Goal: Navigation & Orientation: Understand site structure

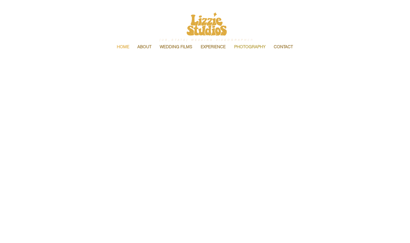
click at [247, 48] on p "PHOTOGRAPHY" at bounding box center [249, 47] width 37 height 12
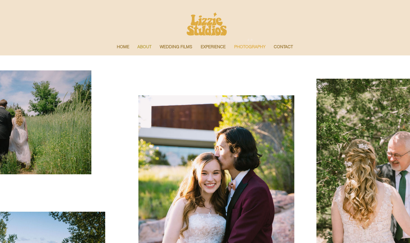
click at [143, 48] on p "ABOUT" at bounding box center [144, 47] width 20 height 12
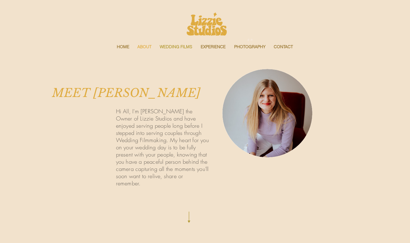
click at [174, 45] on p "WEDDING FILMS" at bounding box center [176, 47] width 38 height 12
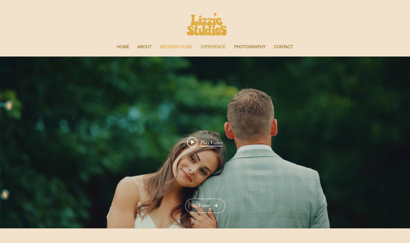
click at [222, 49] on p "EXPERIENCE" at bounding box center [213, 47] width 30 height 12
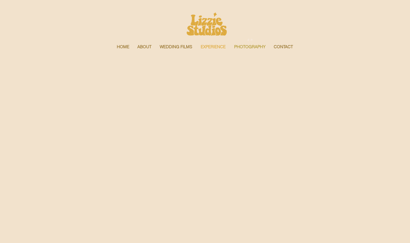
click at [252, 43] on p "PHOTOGRAPHY" at bounding box center [249, 47] width 37 height 12
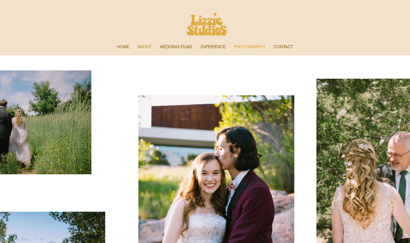
click at [142, 50] on p "ABOUT" at bounding box center [144, 47] width 20 height 12
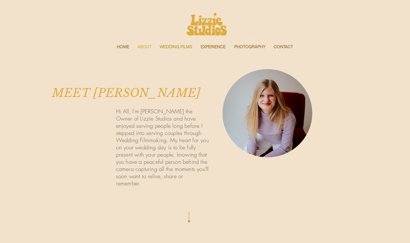
click at [184, 47] on p "WEDDING FILMS" at bounding box center [176, 47] width 38 height 12
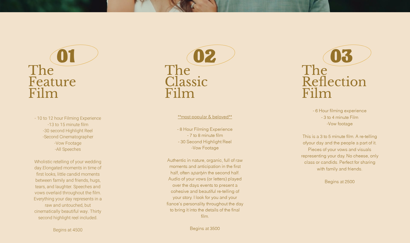
scroll to position [222, 0]
